Goal: Navigation & Orientation: Find specific page/section

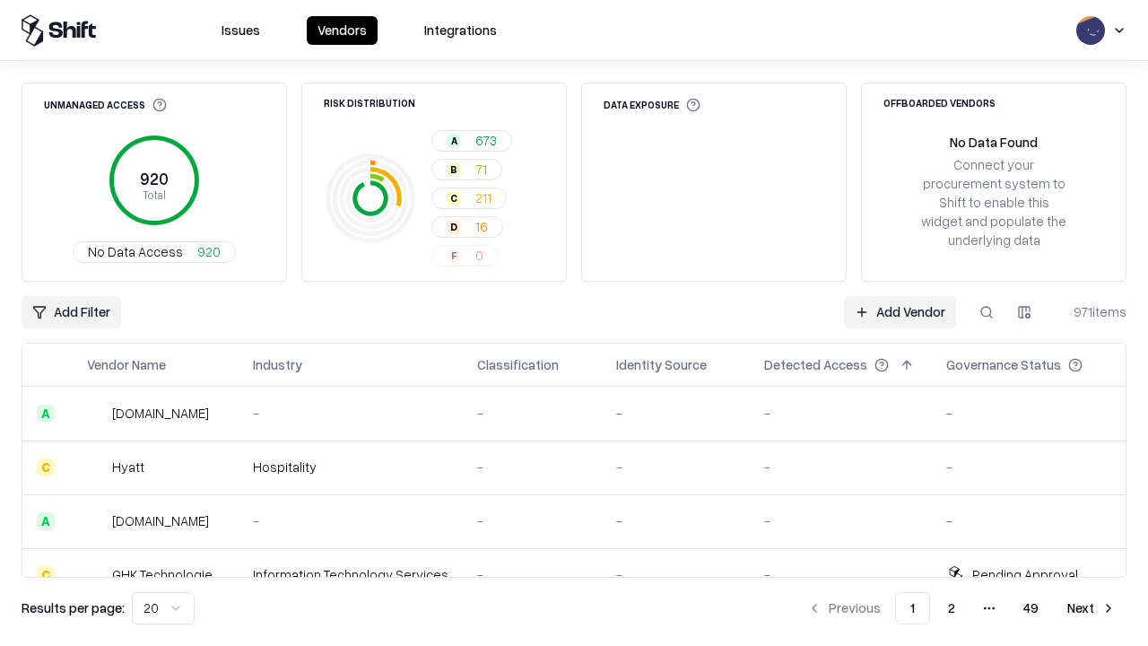
click at [163, 608] on html "Issues Vendors Integrations Unmanaged Access 920 Total No Data Access 920 Risk …" at bounding box center [574, 323] width 1148 height 646
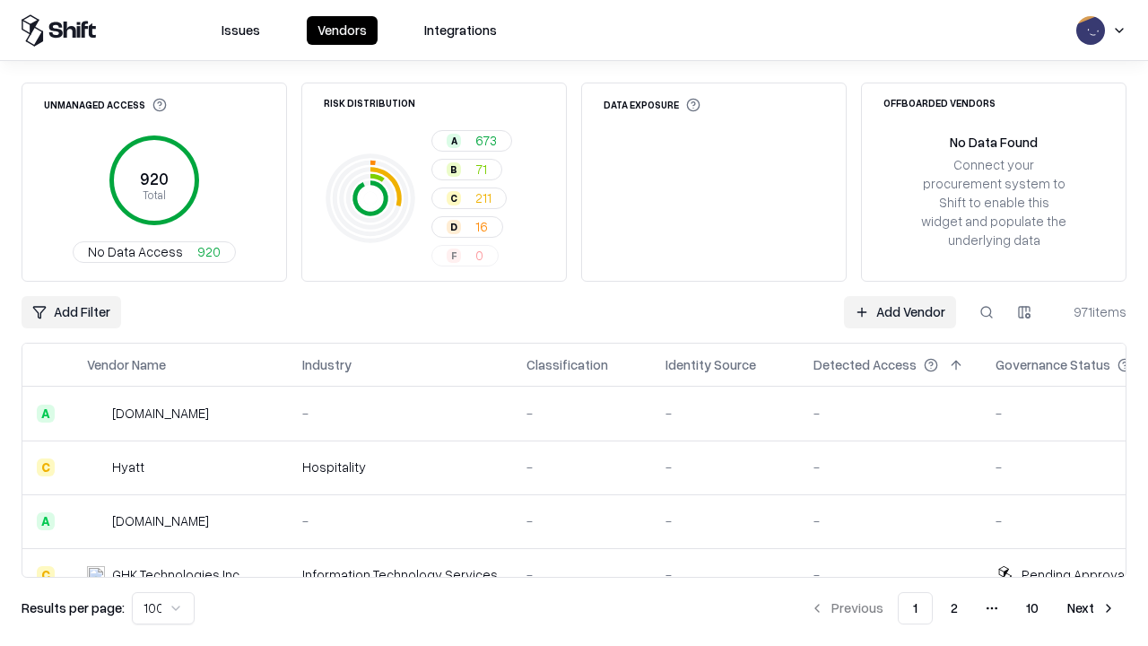
click at [1091, 608] on button "Next" at bounding box center [1091, 608] width 70 height 32
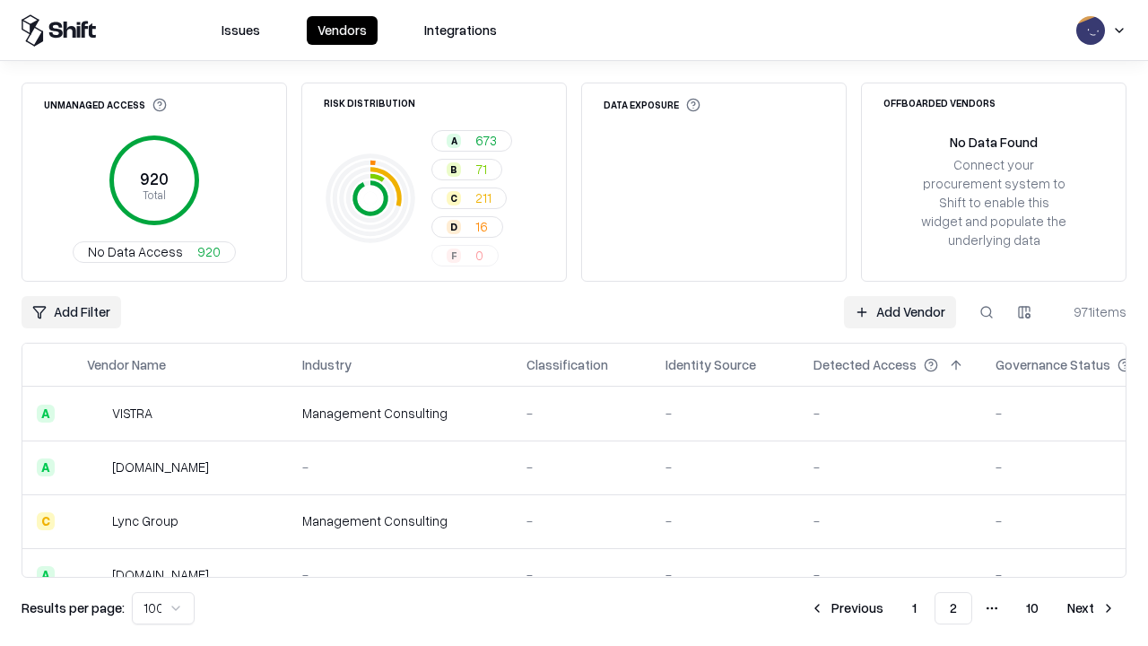
click at [1091, 608] on button "Next" at bounding box center [1091, 608] width 70 height 32
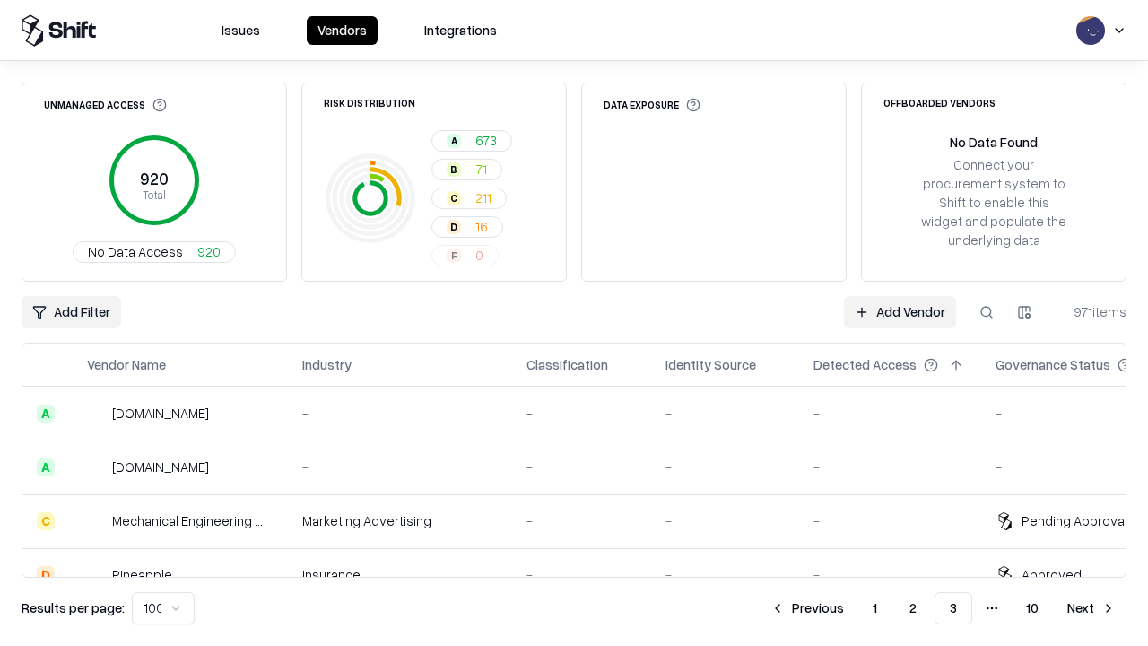
click at [1091, 608] on button "Next" at bounding box center [1091, 608] width 70 height 32
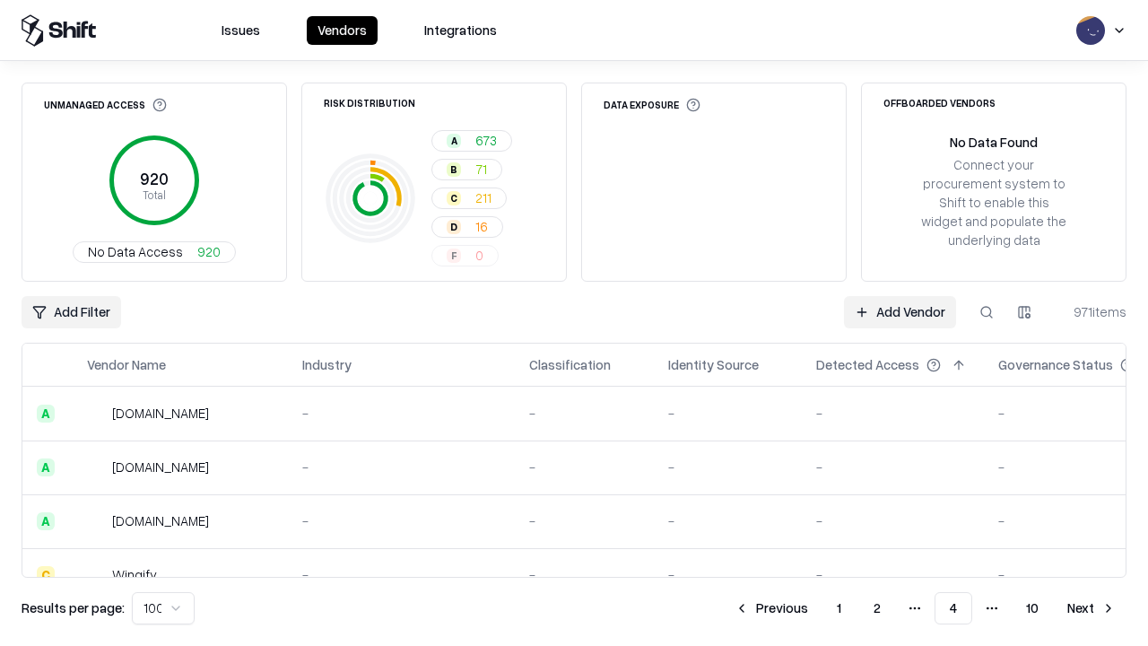
click at [1091, 608] on button "Next" at bounding box center [1091, 608] width 70 height 32
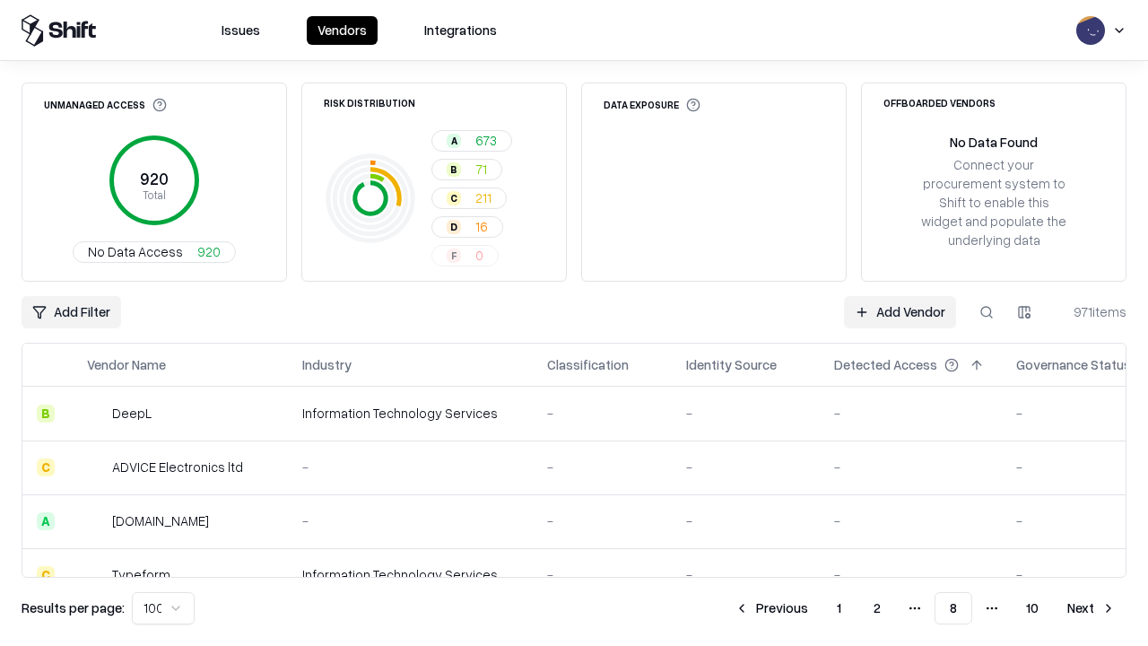
click at [1091, 608] on button "Next" at bounding box center [1091, 608] width 70 height 32
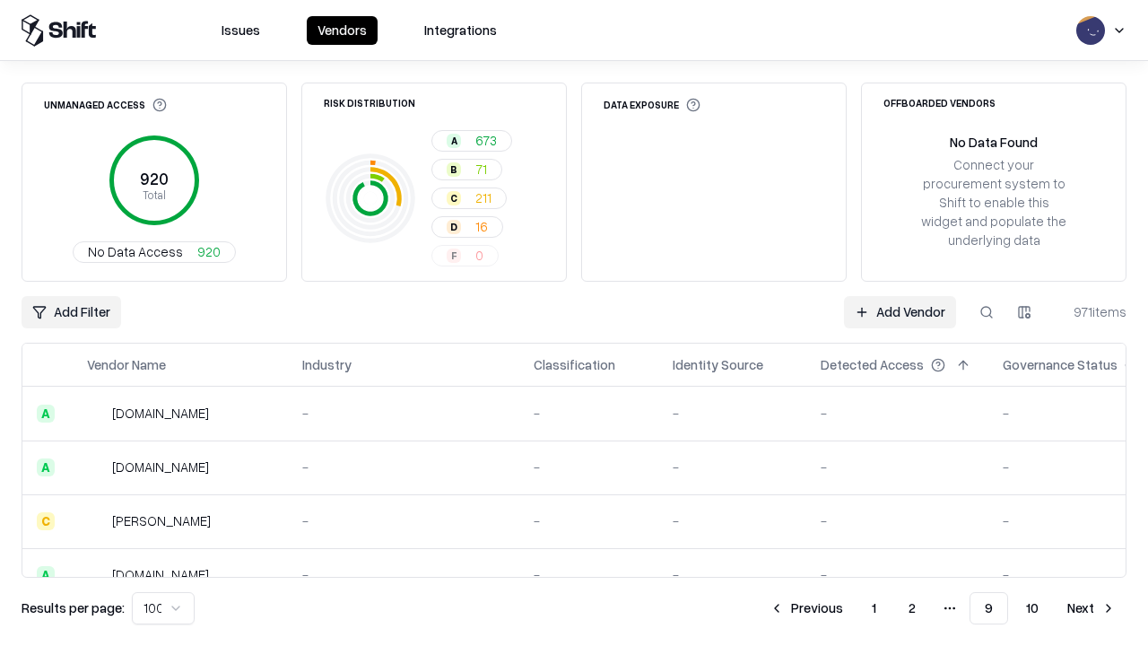
click at [1091, 608] on button "Next" at bounding box center [1091, 608] width 70 height 32
click at [846, 608] on button "Previous" at bounding box center [846, 608] width 95 height 32
click at [806, 608] on button "Previous" at bounding box center [806, 608] width 95 height 32
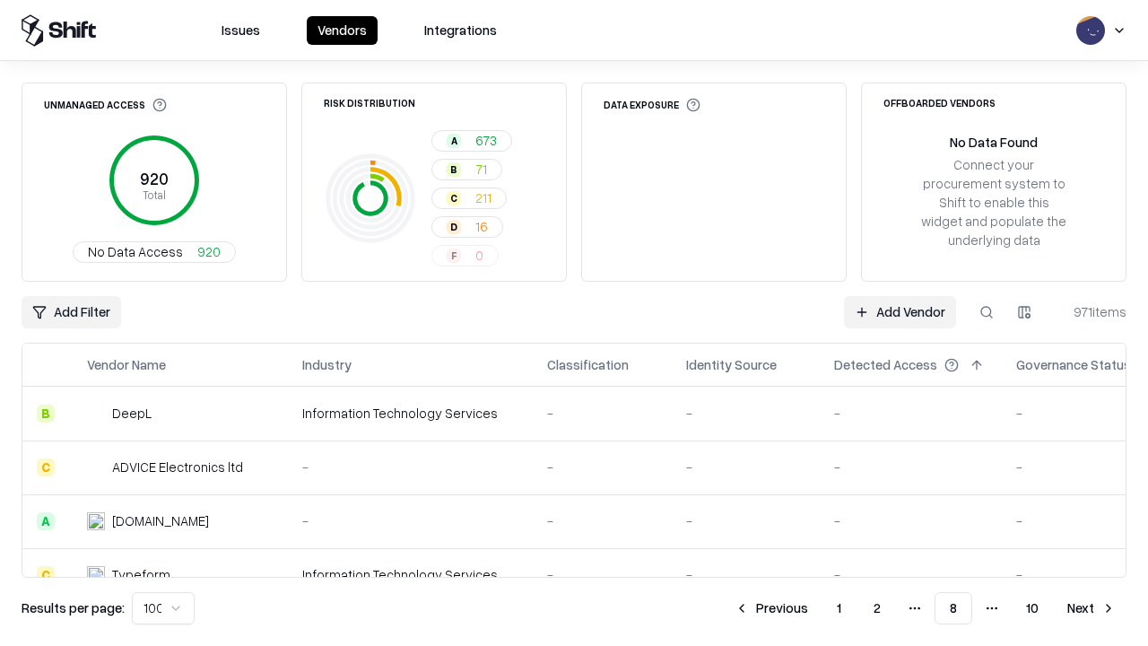
click at [771, 608] on button "Previous" at bounding box center [771, 608] width 95 height 32
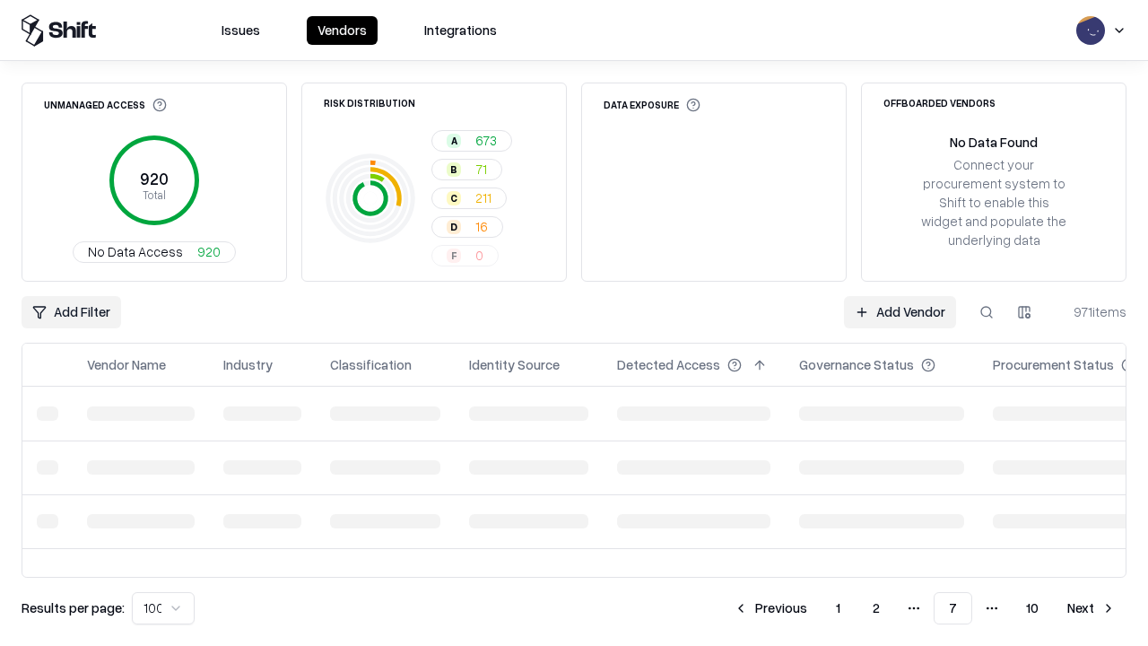
click at [770, 608] on button "Previous" at bounding box center [770, 608] width 95 height 32
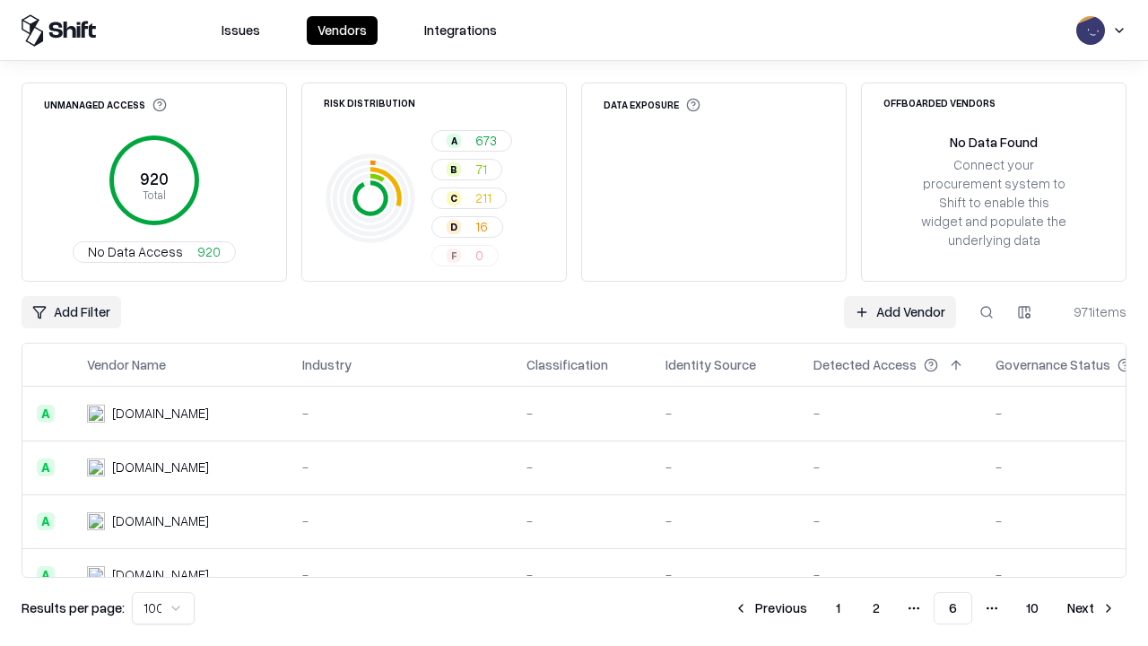
click at [770, 608] on button "Previous" at bounding box center [770, 608] width 95 height 32
click at [771, 608] on button "Previous" at bounding box center [771, 608] width 95 height 32
